Goal: Task Accomplishment & Management: Use online tool/utility

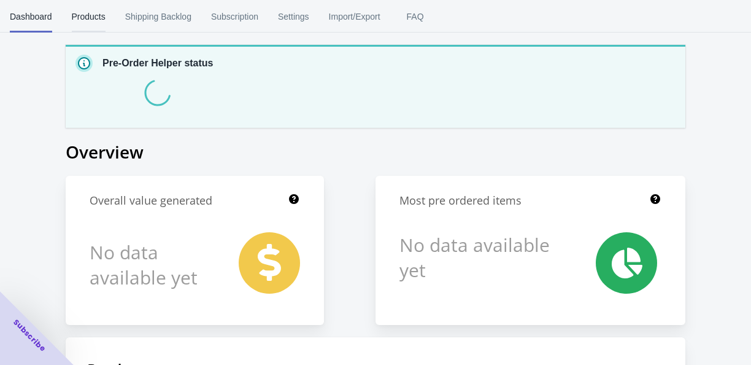
click at [106, 17] on span "Products" at bounding box center [89, 17] width 34 height 32
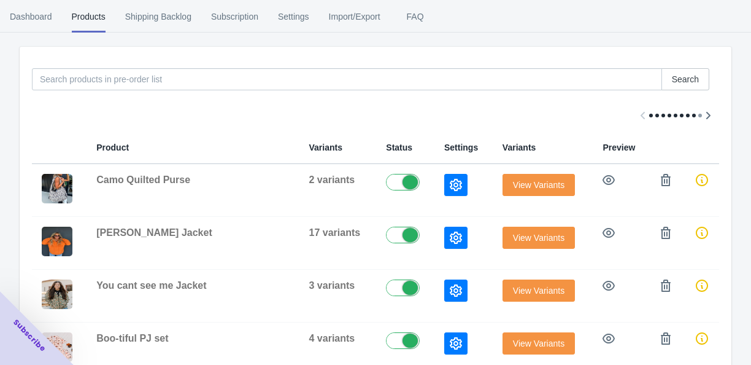
scroll to position [49, 0]
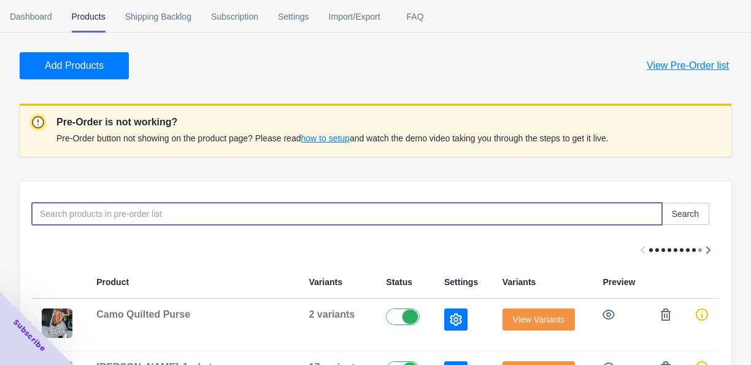
click at [162, 225] on input at bounding box center [347, 214] width 630 height 22
type input "Meet"
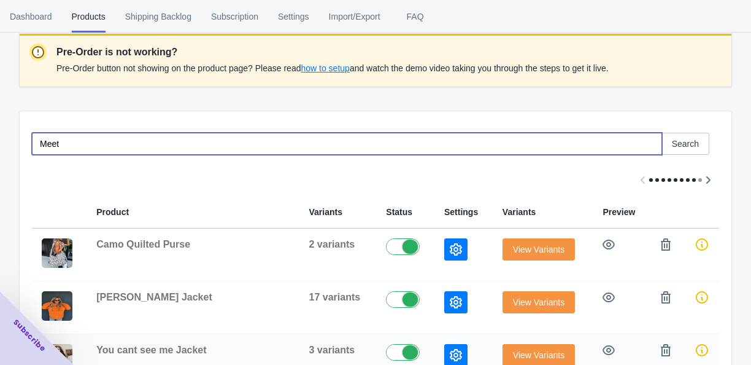
scroll to position [98, 0]
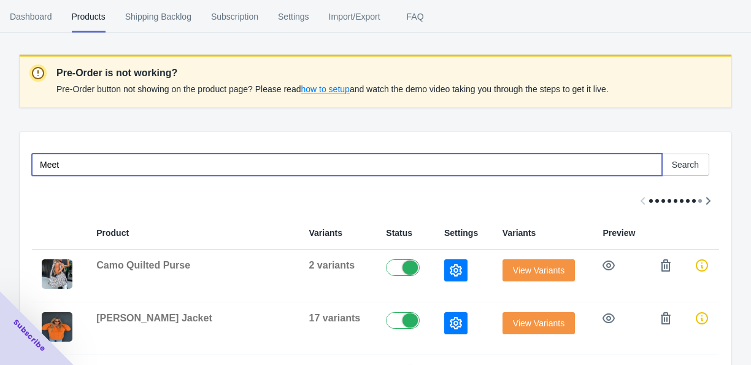
drag, startPoint x: 96, startPoint y: 241, endPoint x: 33, endPoint y: 241, distance: 63.2
click at [33, 176] on div "Meet Search" at bounding box center [370, 160] width 697 height 32
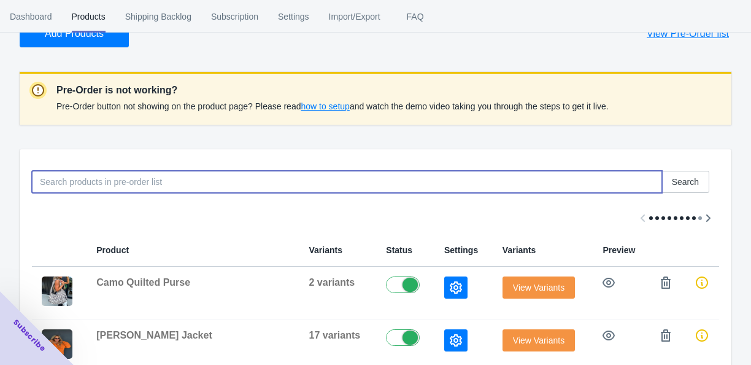
scroll to position [0, 0]
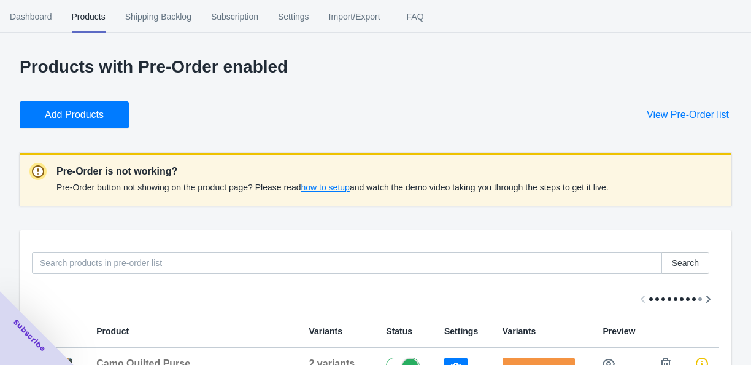
click at [104, 121] on span "Add Products" at bounding box center [74, 115] width 59 height 12
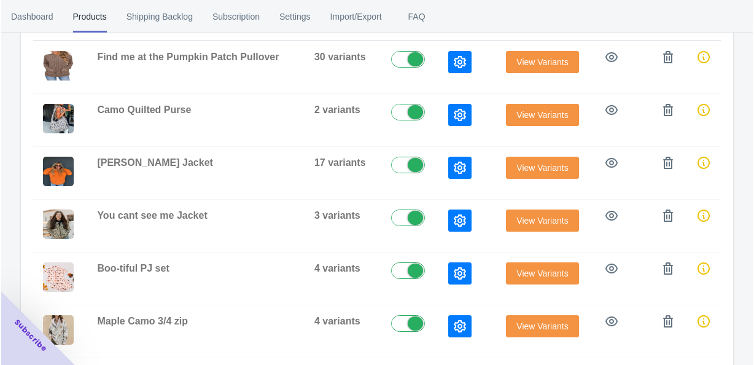
scroll to position [344, 0]
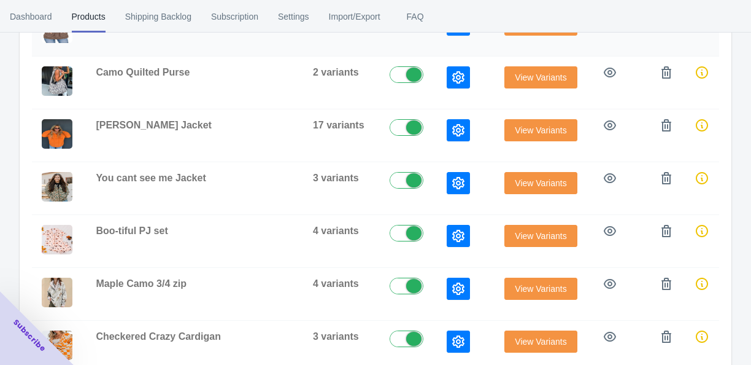
click at [616, 26] on icon "button" at bounding box center [610, 20] width 12 height 12
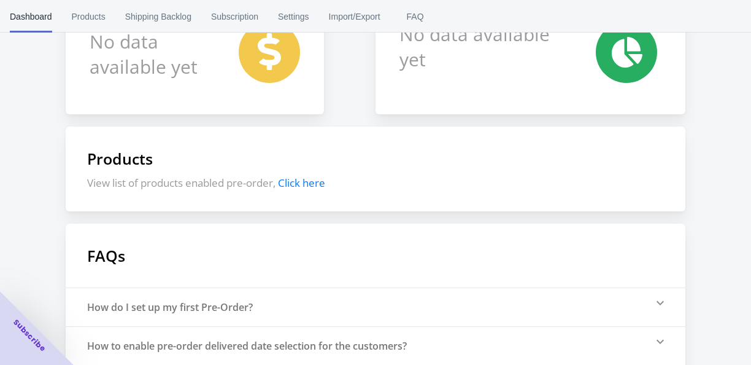
scroll to position [79, 0]
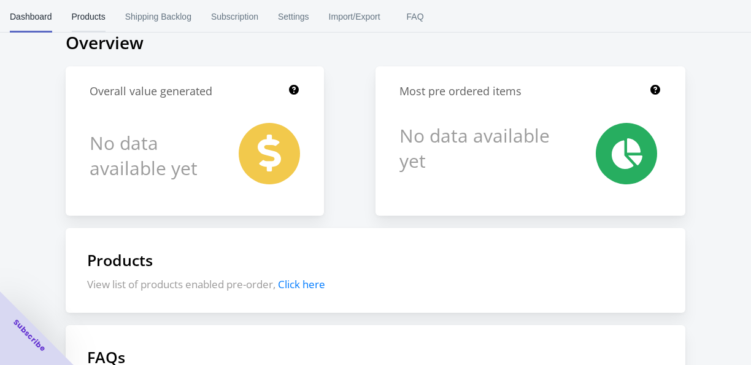
click at [106, 20] on span "Products" at bounding box center [89, 17] width 34 height 32
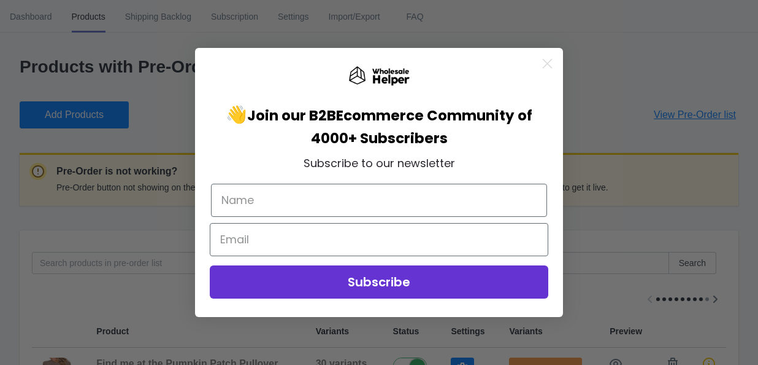
click at [550, 56] on circle "Close dialog" at bounding box center [548, 63] width 20 height 20
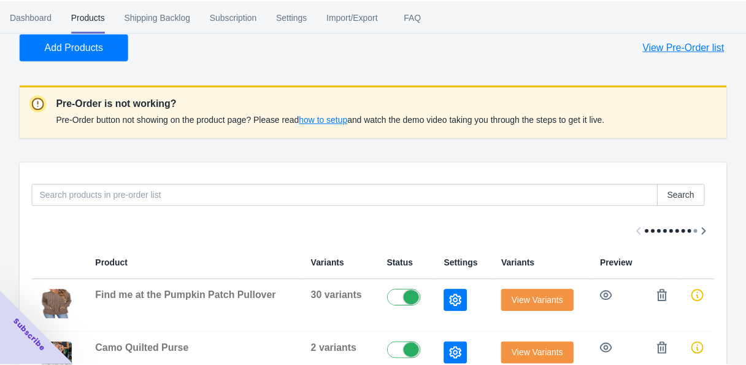
scroll to position [196, 0]
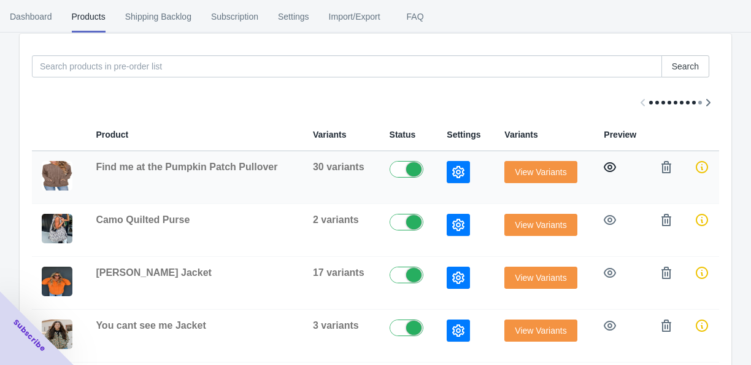
click at [616, 173] on icon "button" at bounding box center [610, 167] width 12 height 12
